Goal: Task Accomplishment & Management: Manage account settings

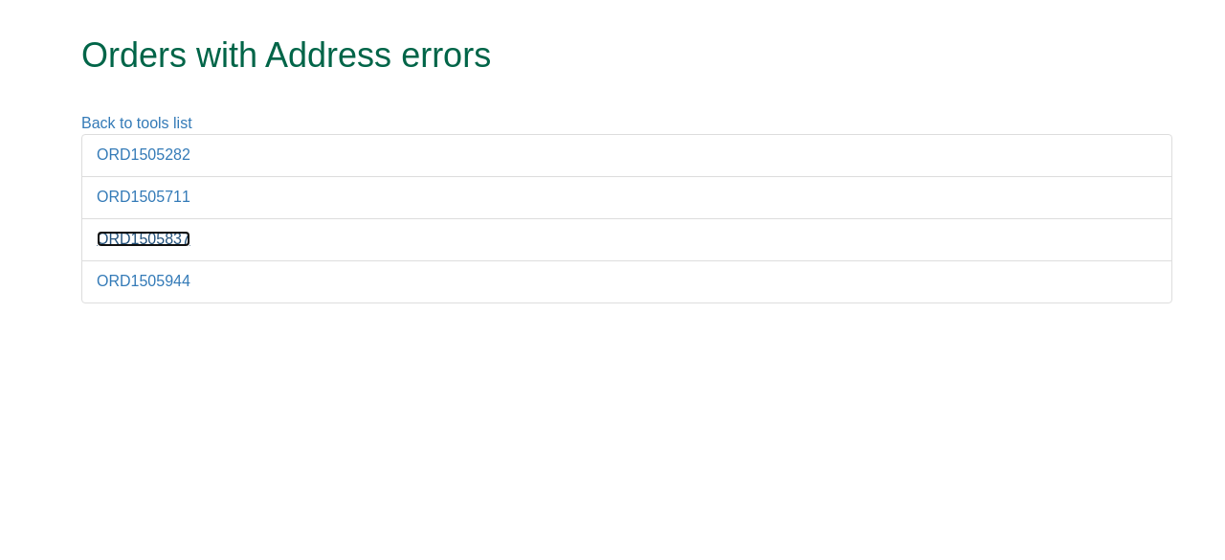
click at [154, 238] on link "ORD1505837" at bounding box center [144, 239] width 94 height 16
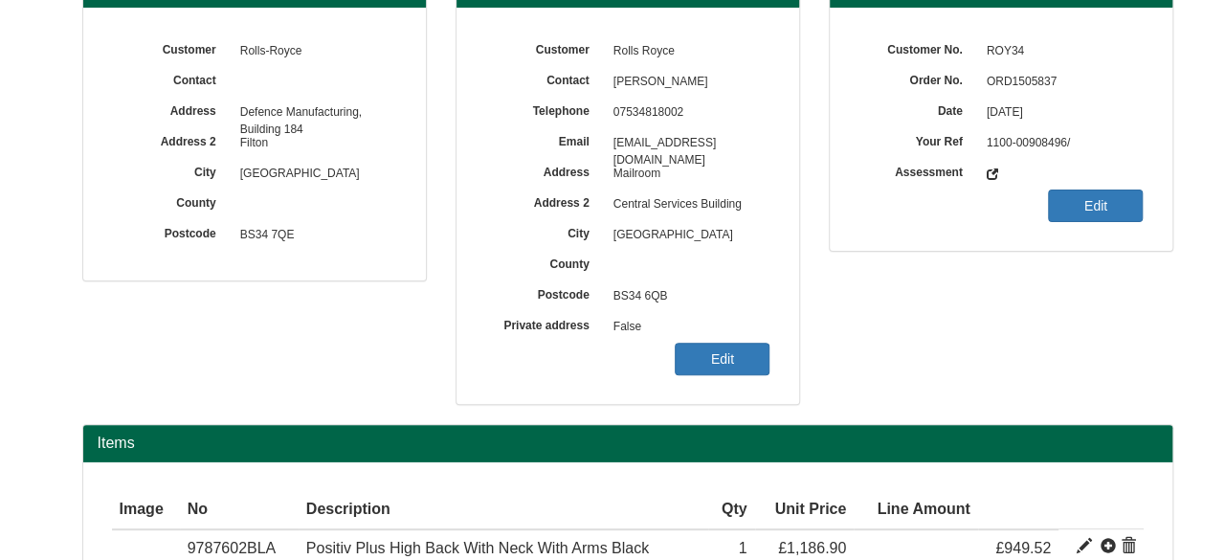
scroll to position [133, 0]
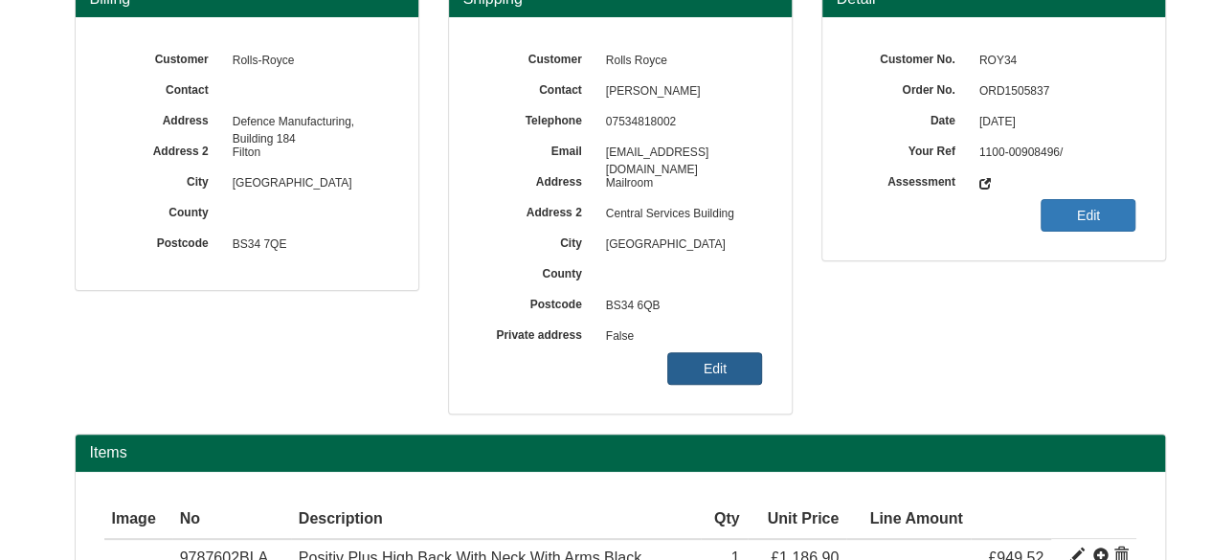
click at [705, 361] on link "Edit" at bounding box center [714, 368] width 95 height 33
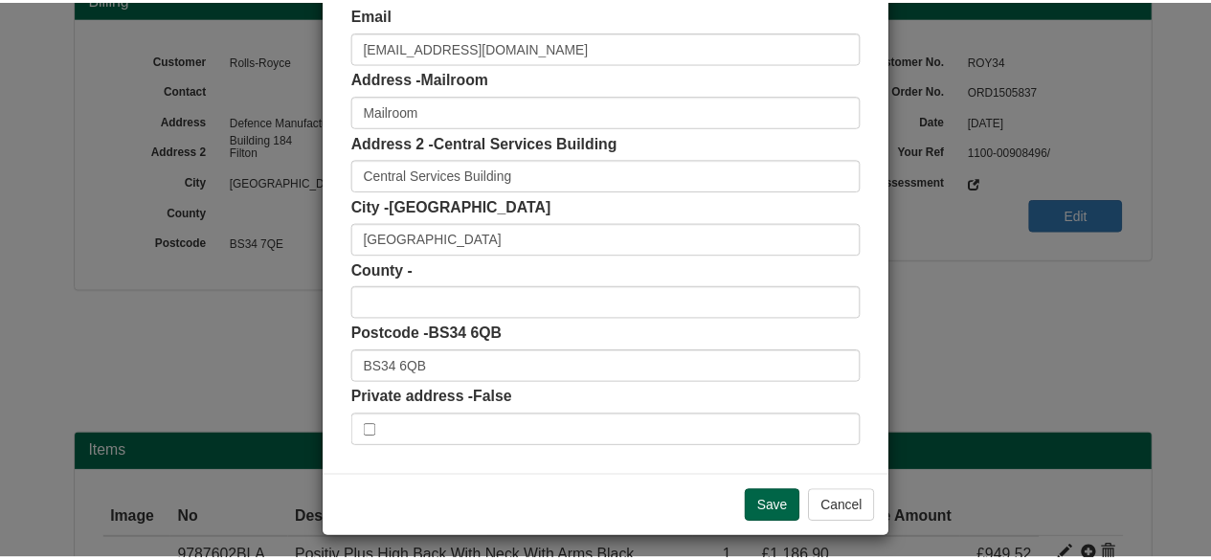
scroll to position [306, 0]
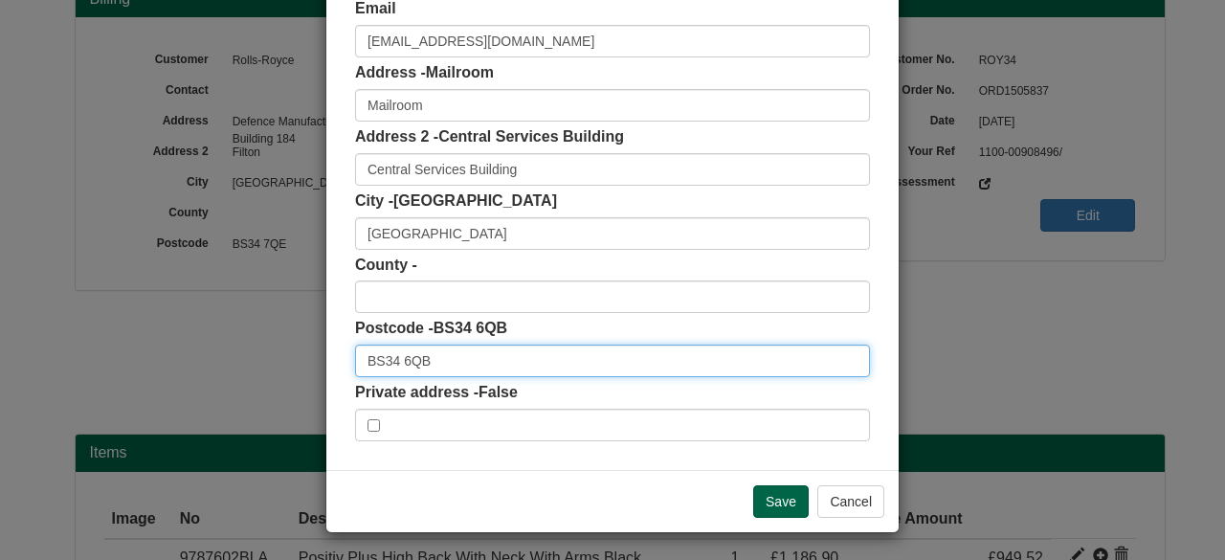
drag, startPoint x: 433, startPoint y: 364, endPoint x: 238, endPoint y: 357, distance: 194.5
click at [238, 357] on div "× Shipping Customer Name Rolls Royce Contact [PERSON_NAME] Phone [PHONE_NUMBER]…" at bounding box center [612, 280] width 1225 height 560
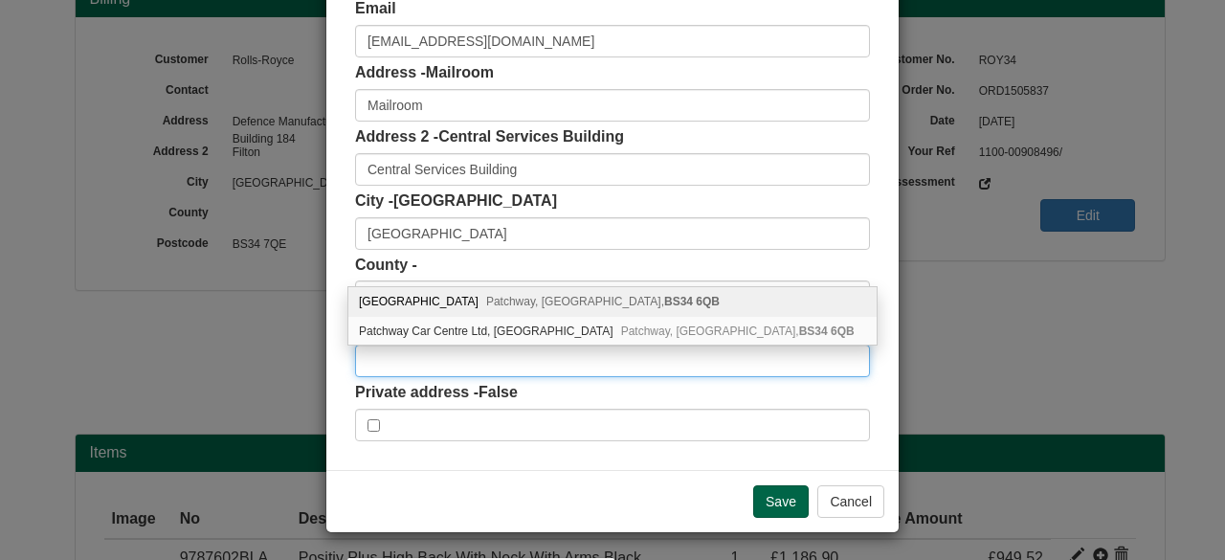
paste input "BS34 6QB"
type input "BS34 6QB"
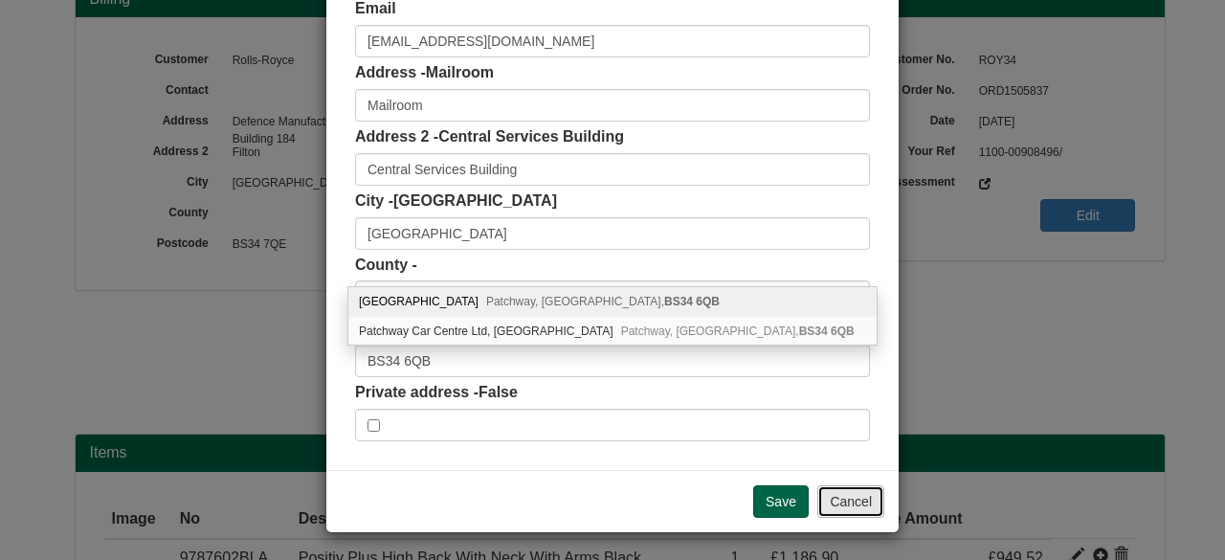
click at [839, 510] on button "Cancel" at bounding box center [851, 501] width 67 height 33
